Goal: Transaction & Acquisition: Purchase product/service

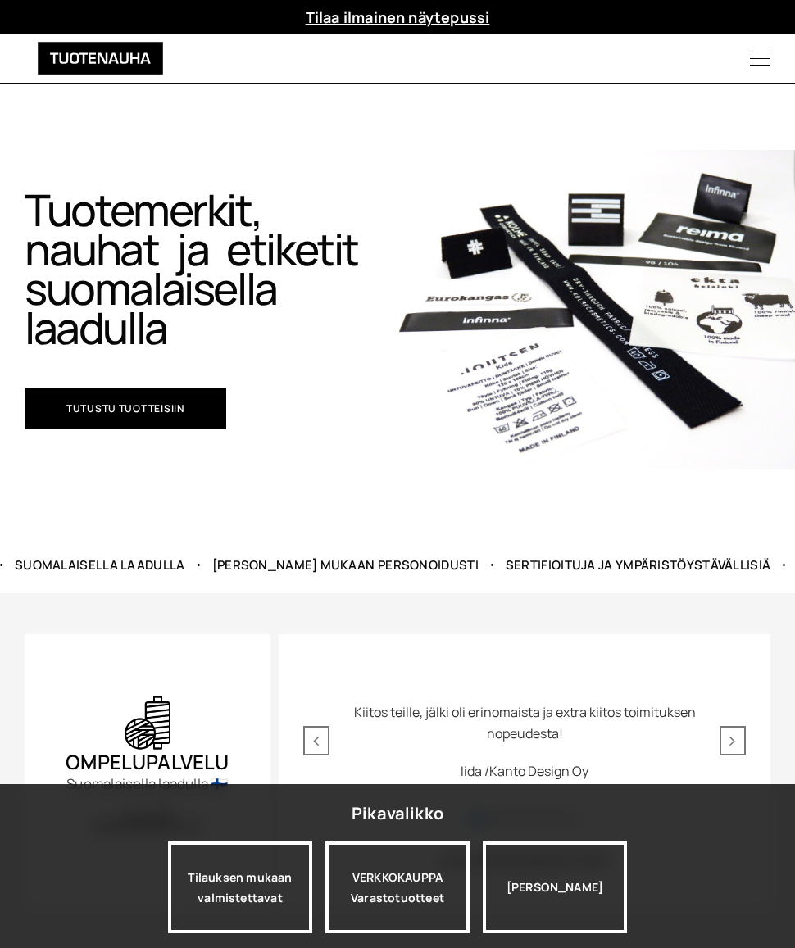
click at [250, 886] on div "Tilauksen mukaan valmistettavat" at bounding box center [240, 887] width 144 height 92
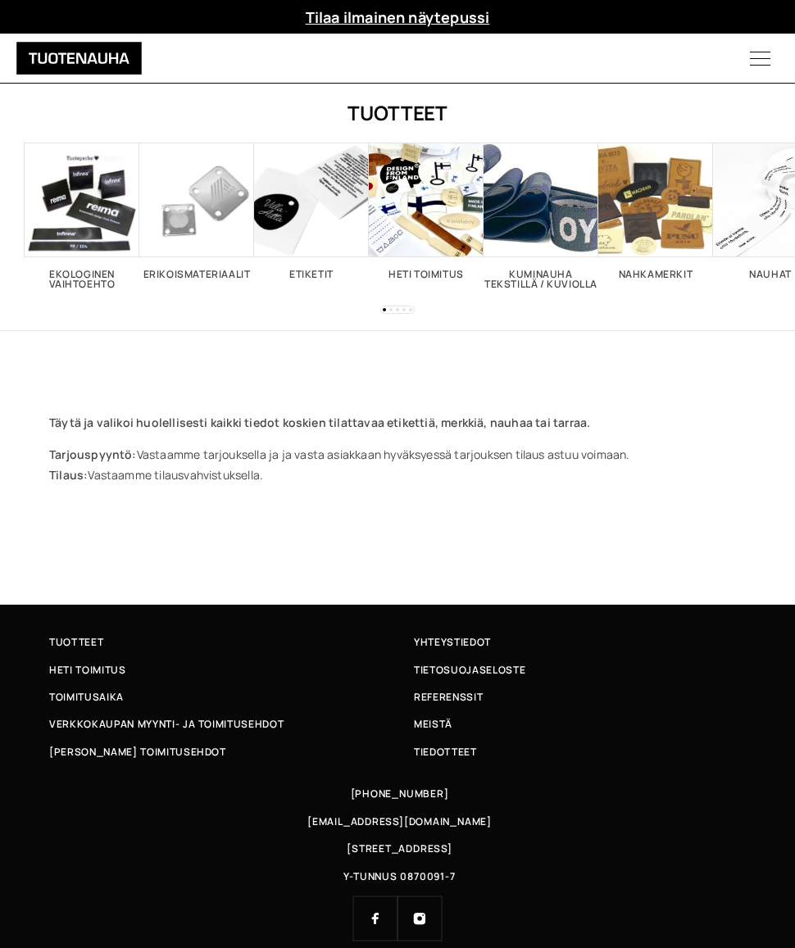
click at [767, 231] on span "Visit product category Nauhat" at bounding box center [770, 200] width 115 height 115
click at [747, 229] on span "Visit product category Nauhat" at bounding box center [770, 200] width 115 height 115
click at [760, 271] on h2 "Nauhat 26" at bounding box center [770, 275] width 115 height 10
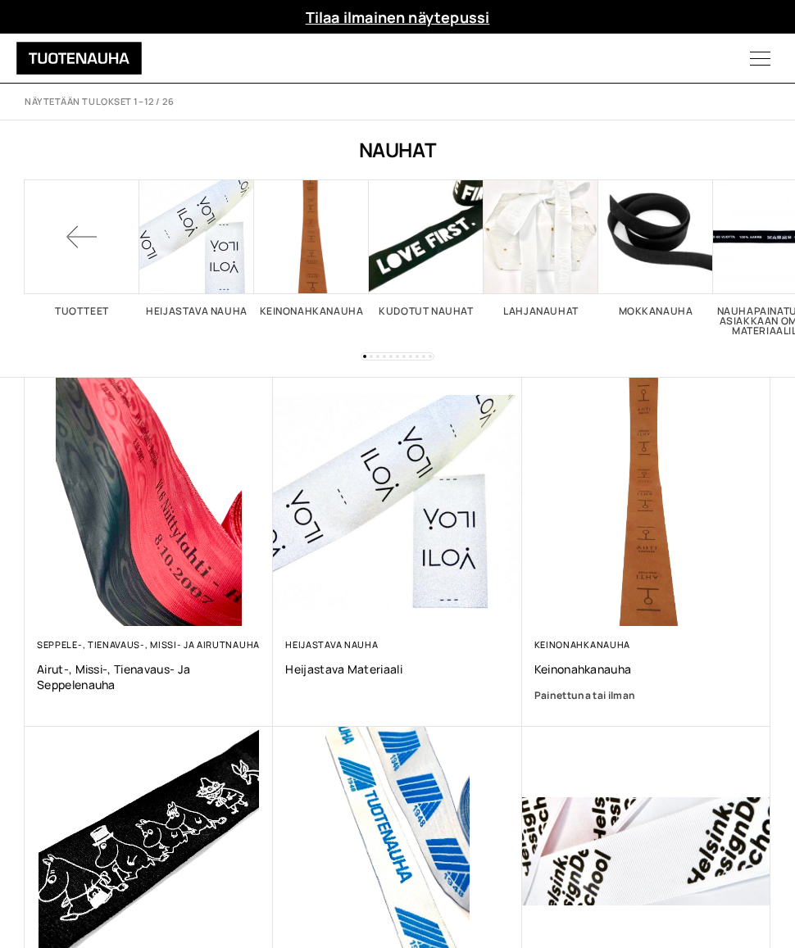
click at [440, 288] on span "Visit product category Kudotut nauhat" at bounding box center [426, 236] width 115 height 115
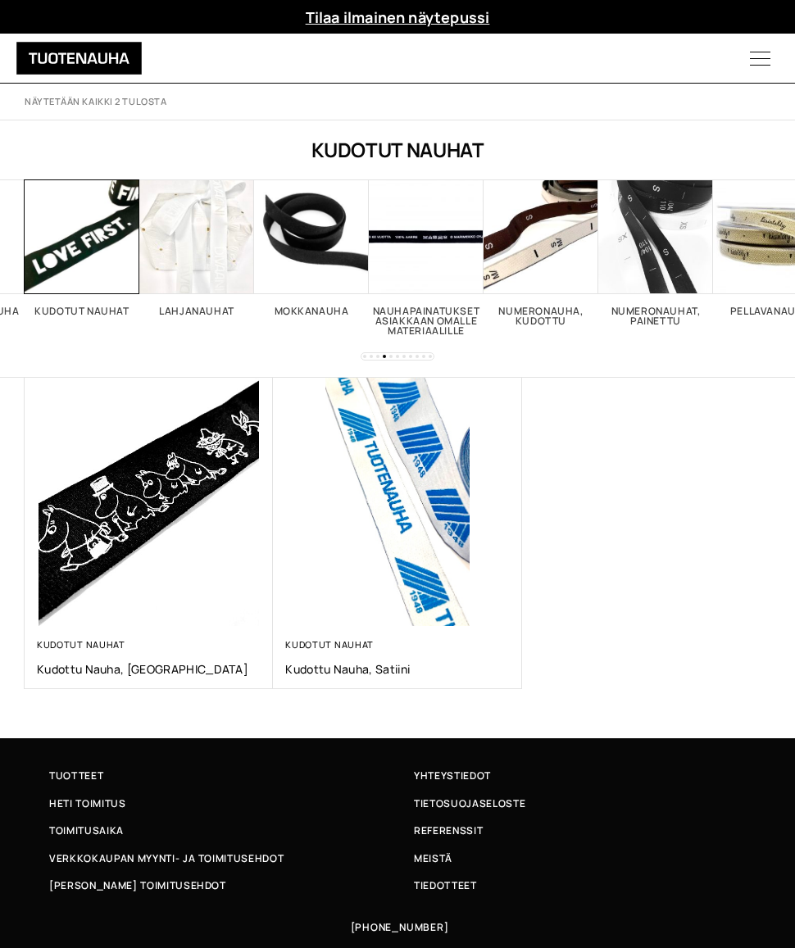
click at [81, 284] on span "Visit product category Kudotut nauhat" at bounding box center [82, 236] width 115 height 115
click at [138, 536] on img at bounding box center [149, 502] width 248 height 248
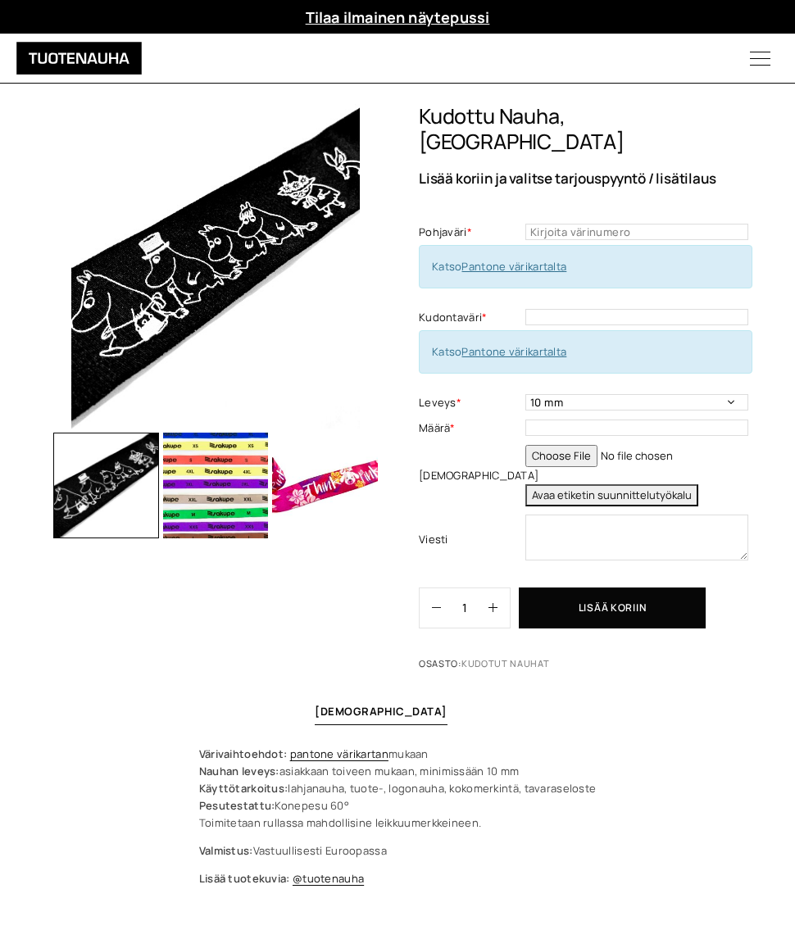
click at [538, 261] on div "Katso Pantone värikartalta" at bounding box center [585, 266] width 333 height 43
click at [542, 259] on link "Pantone värikartalta" at bounding box center [513, 266] width 105 height 15
click at [624, 224] on input "text" at bounding box center [636, 232] width 223 height 16
type input "121"
click at [592, 309] on input "text" at bounding box center [636, 317] width 223 height 16
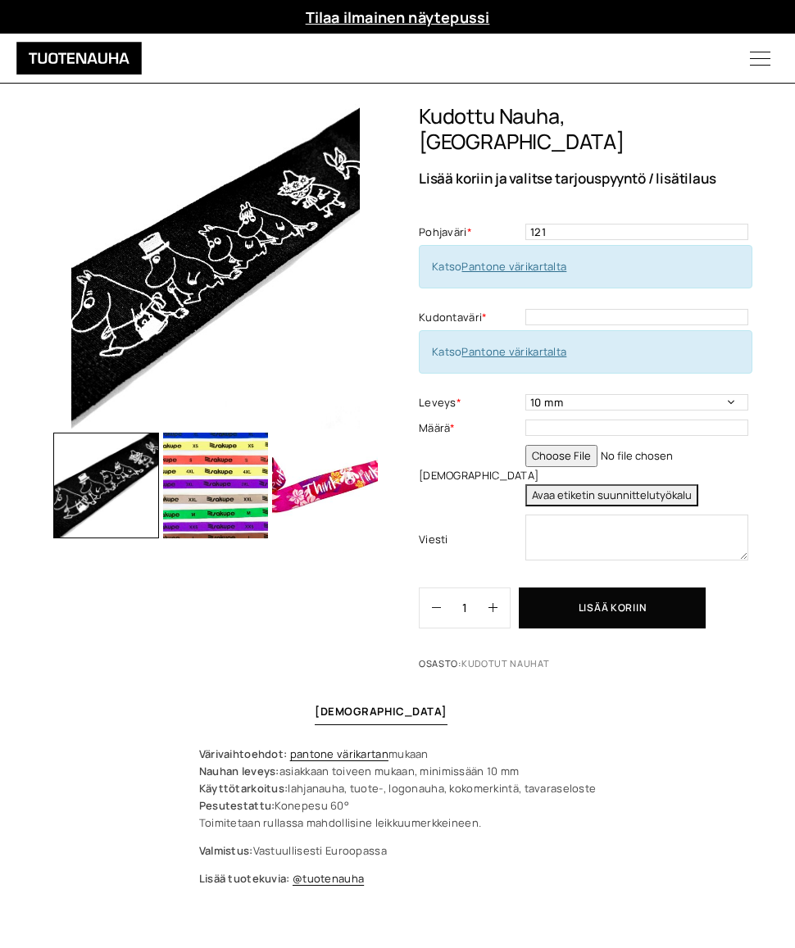
click at [545, 344] on link "Pantone värikartalta" at bounding box center [513, 351] width 105 height 15
click at [620, 309] on input "text" at bounding box center [636, 317] width 223 height 16
type input "161"
click at [606, 419] on input "text" at bounding box center [636, 427] width 223 height 16
type input "200"
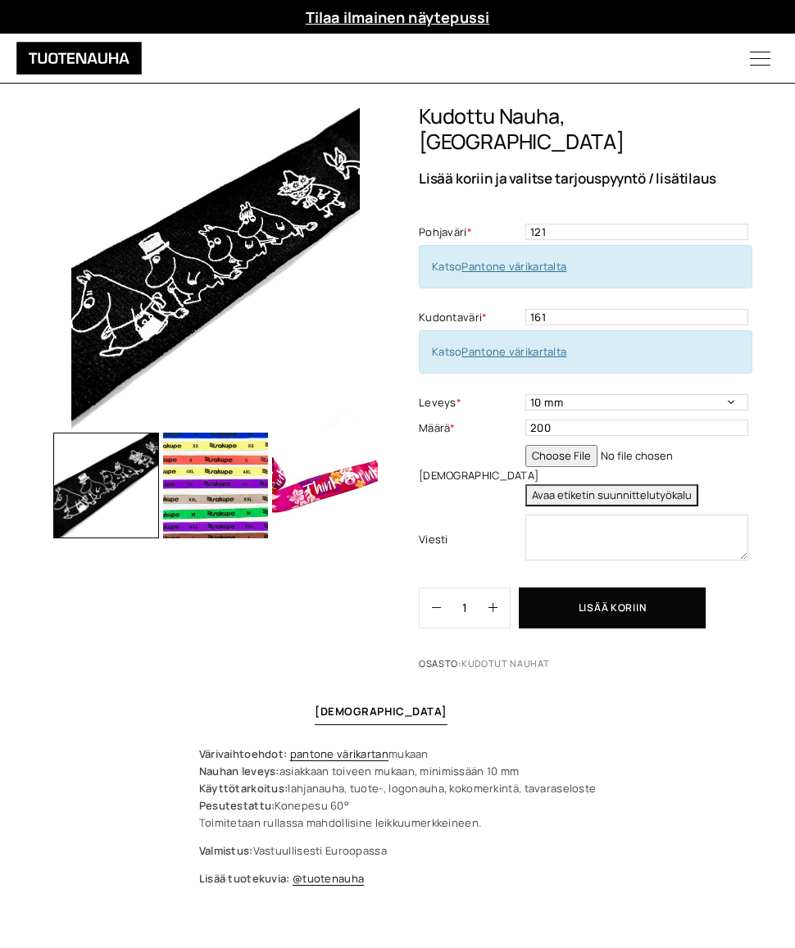
click at [619, 484] on button "Avaa etiketin suunnittelutyökalu" at bounding box center [611, 495] width 173 height 22
click at [748, 521] on textarea "Tuote: Etiketti viimeisteltynä (leikattuna - taitettuna) Materiaali: Kudottu et…" at bounding box center [636, 538] width 223 height 46
type textarea "Tuote: Etiketti viimeisteltynä (leikattuna - taitettuna) Materiaali: Kudottu et…"
click at [617, 587] on button "Lisää koriin" at bounding box center [612, 607] width 187 height 41
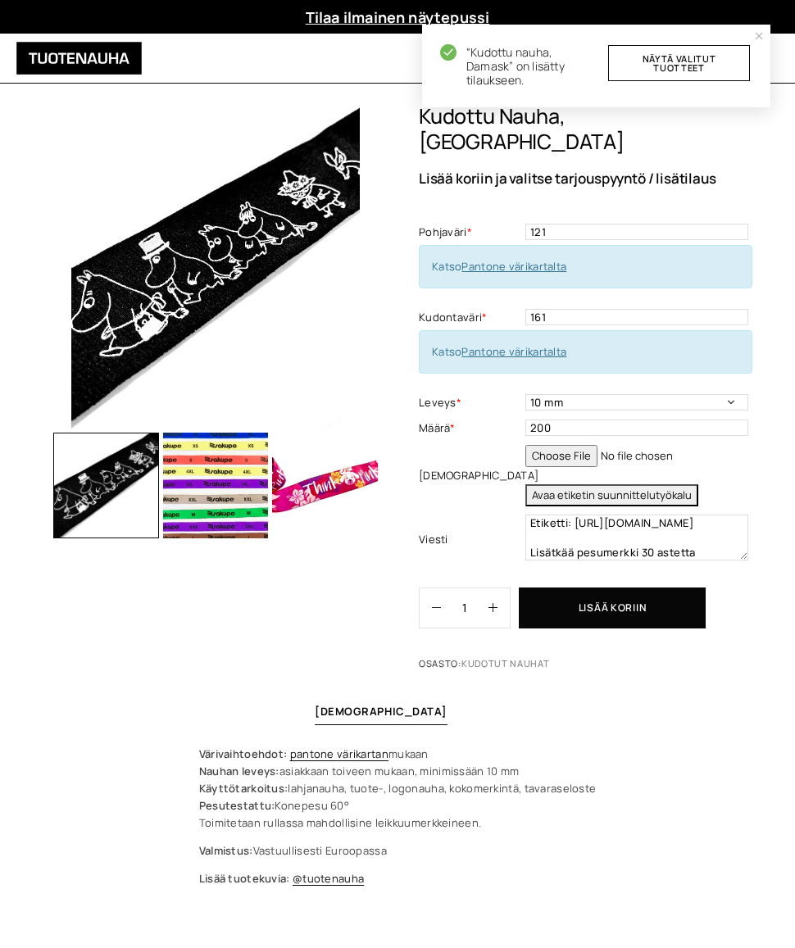
click at [705, 70] on link "Näytä valitut tuotteet" at bounding box center [679, 63] width 142 height 36
